Goal: Information Seeking & Learning: Learn about a topic

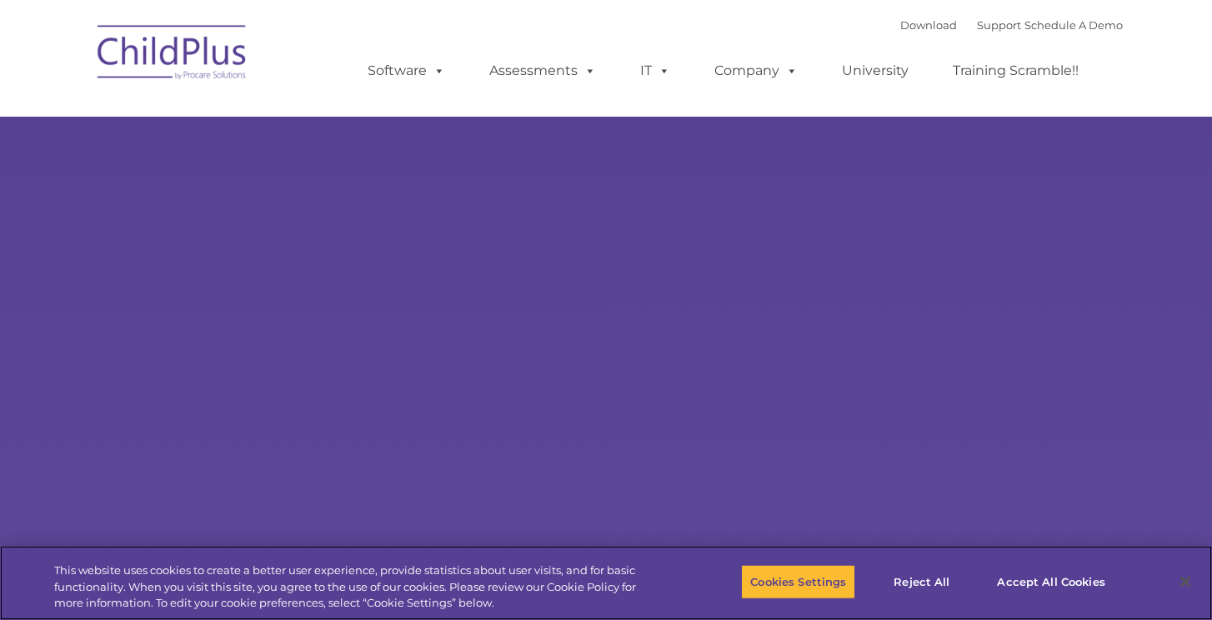
select select "MEDIUM"
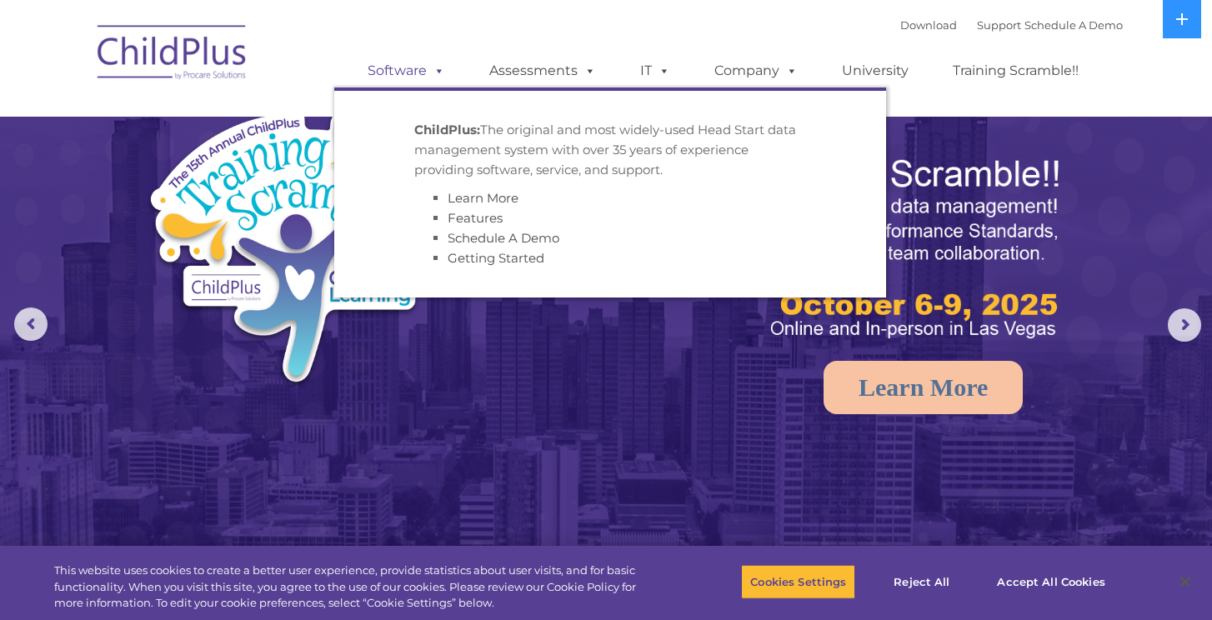
click at [445, 72] on span at bounding box center [436, 71] width 18 height 16
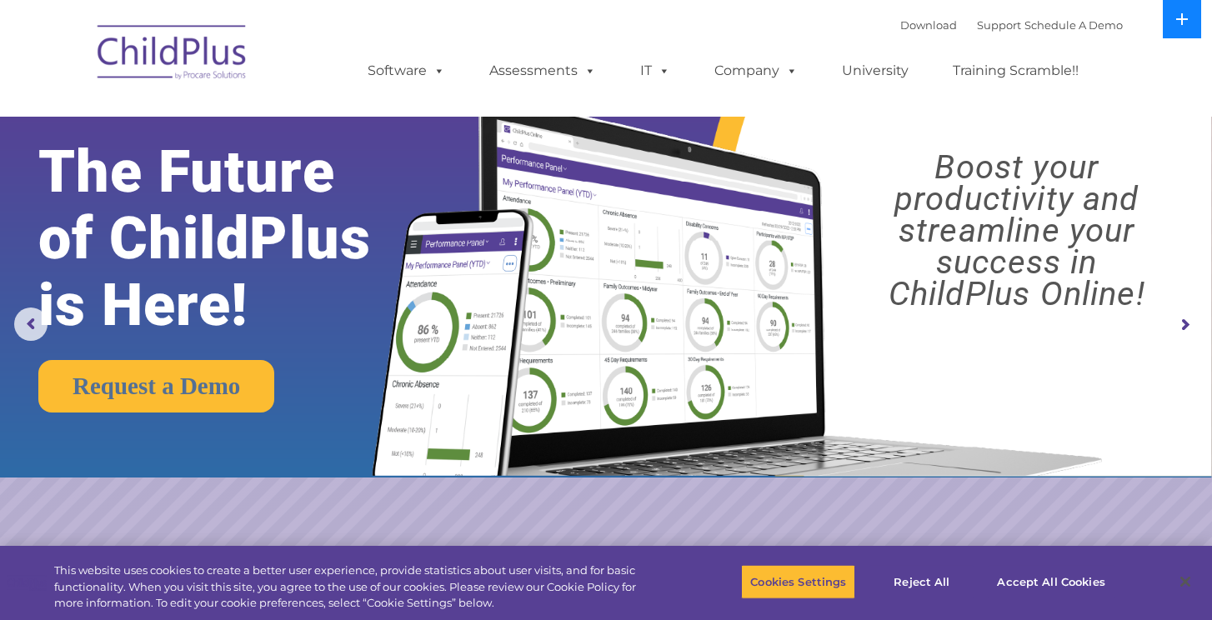
click at [1173, 25] on button at bounding box center [1182, 19] width 38 height 38
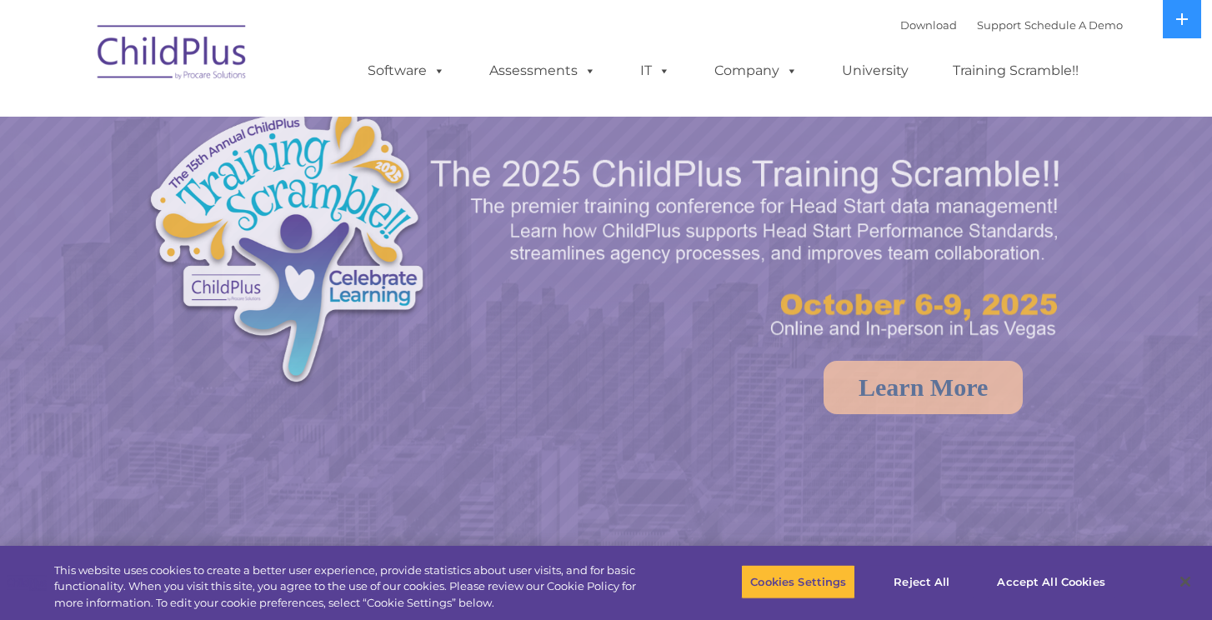
select select "MEDIUM"
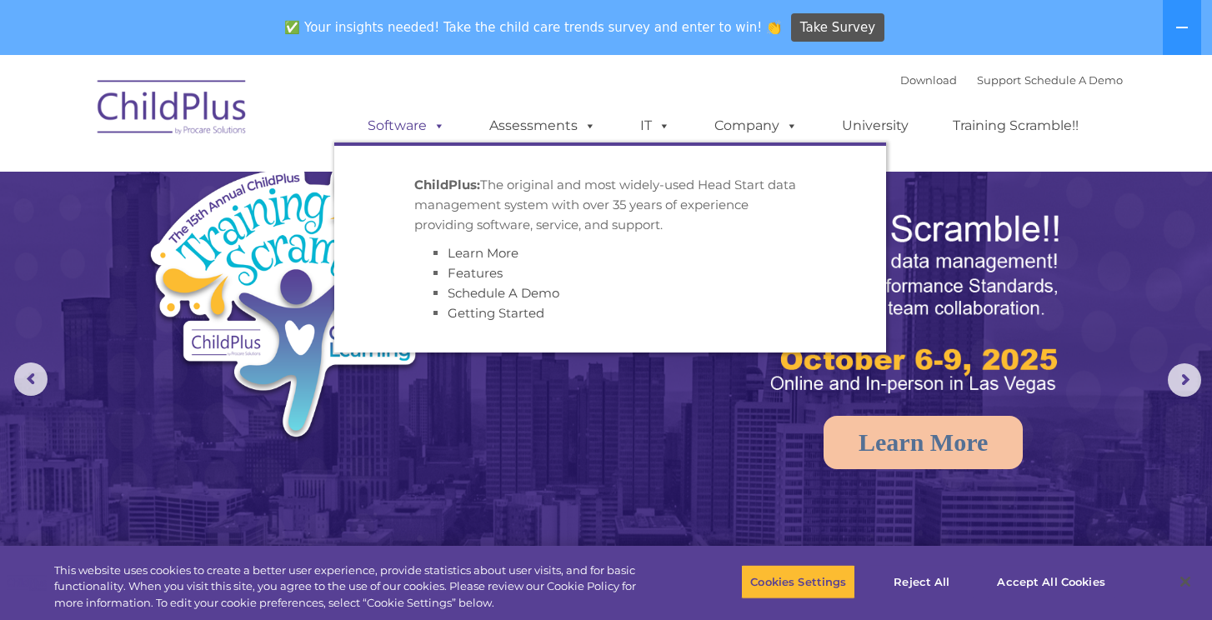
click at [424, 131] on link "Software" at bounding box center [406, 125] width 111 height 33
click at [542, 128] on link "Assessments" at bounding box center [543, 125] width 140 height 33
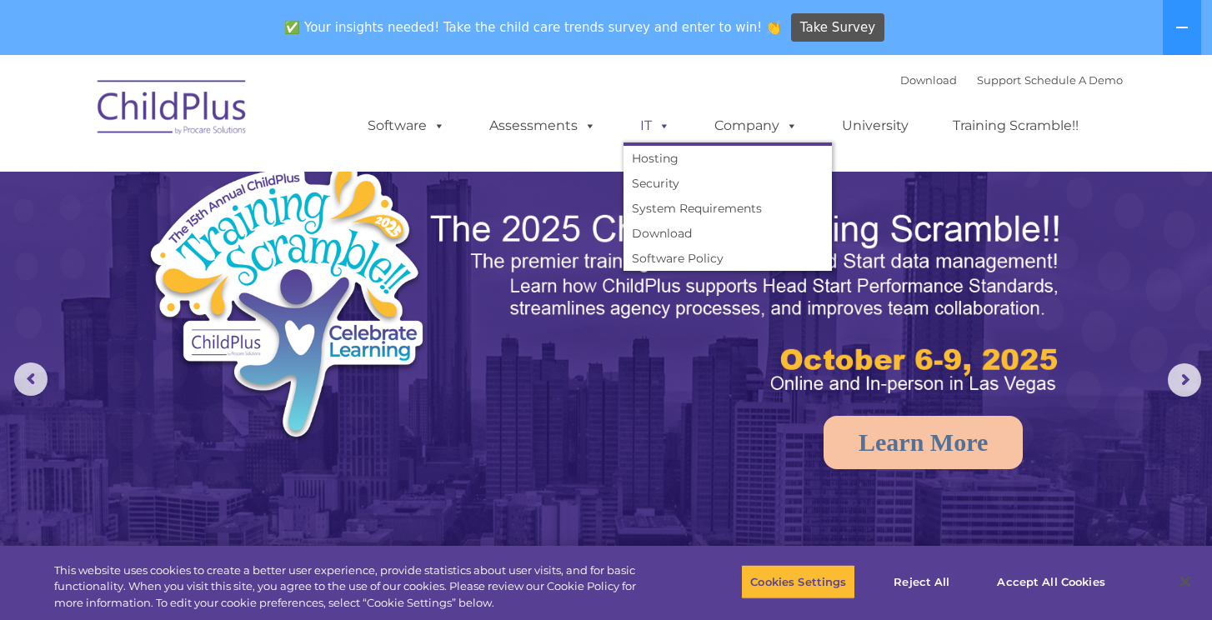
click at [658, 133] on span at bounding box center [661, 126] width 18 height 16
